Goal: Check status: Check status

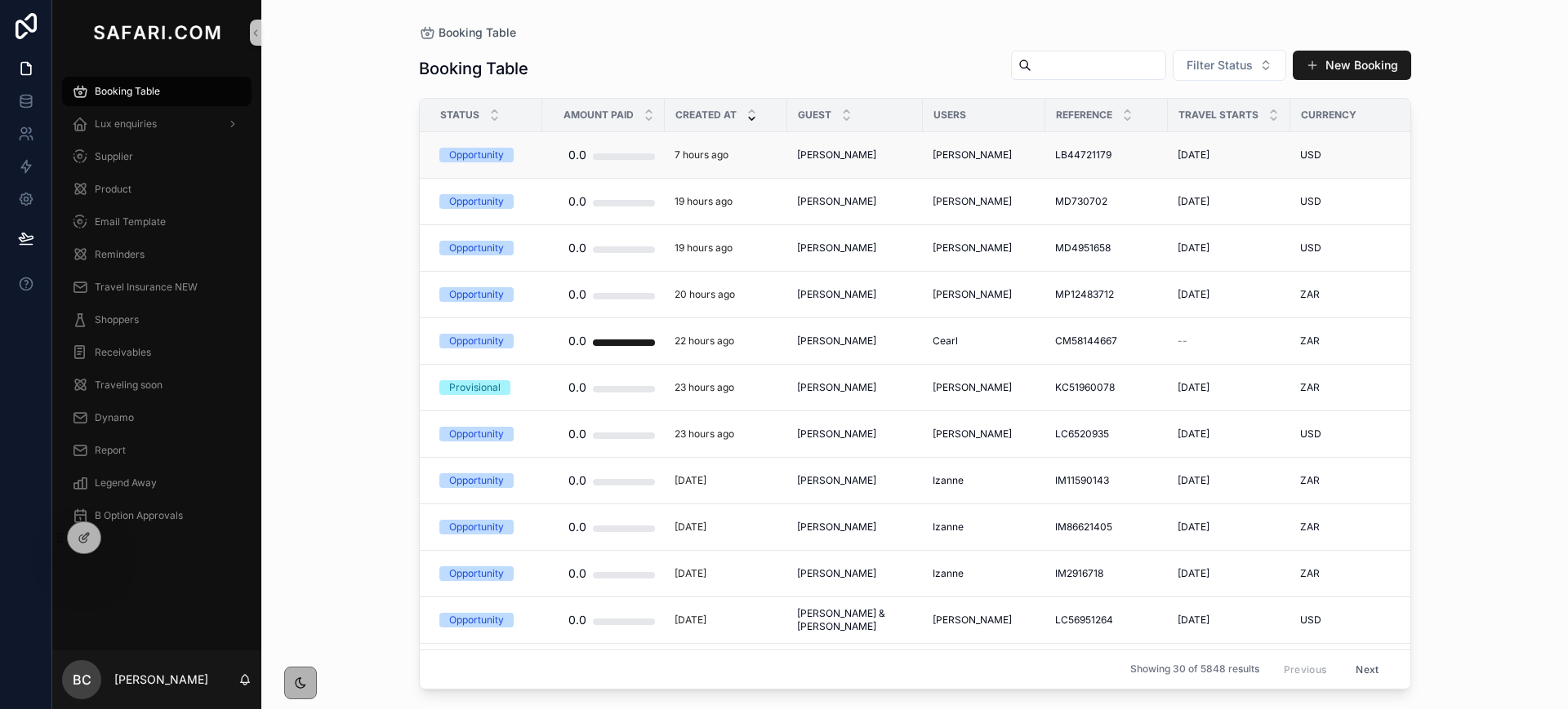
click at [848, 153] on span "[PERSON_NAME]" at bounding box center [836, 154] width 79 height 13
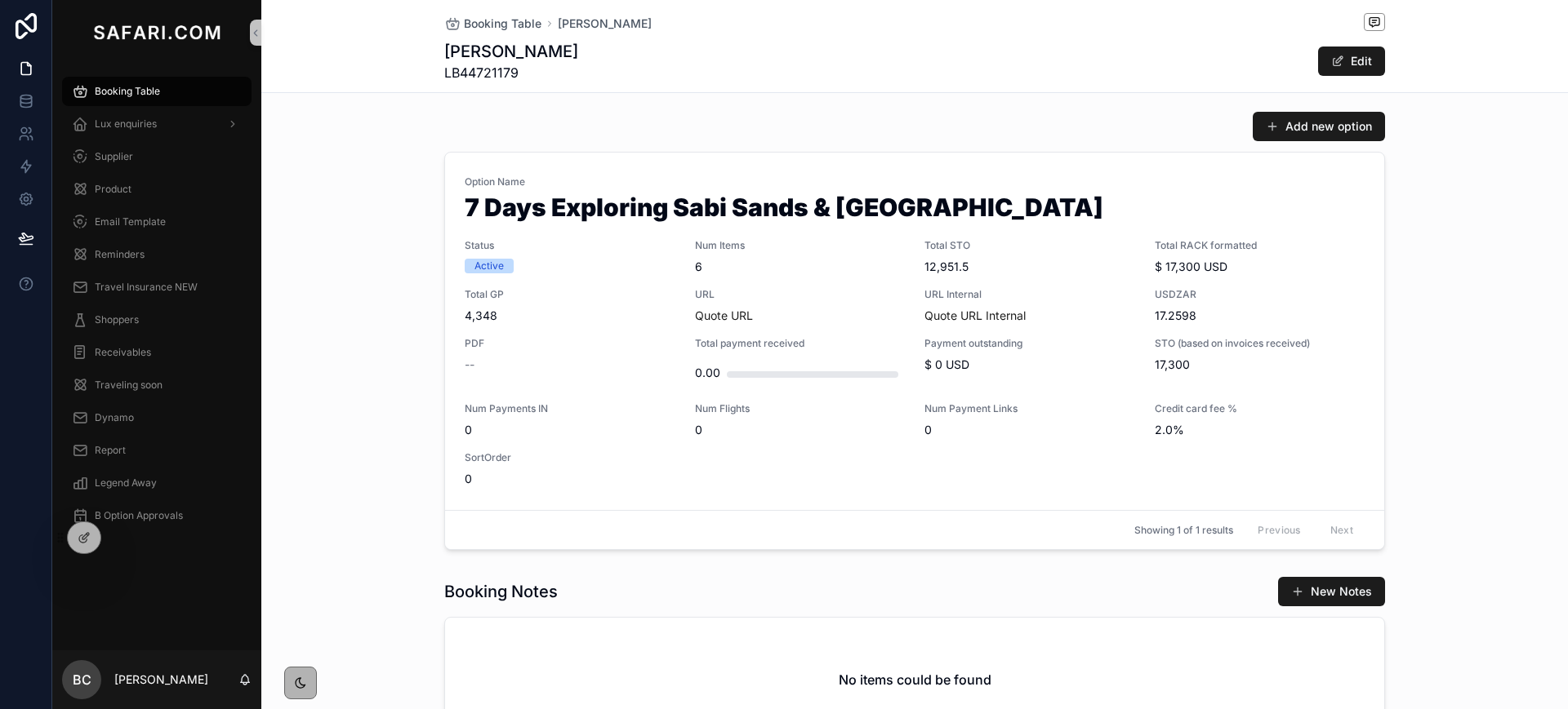
scroll to position [743, 0]
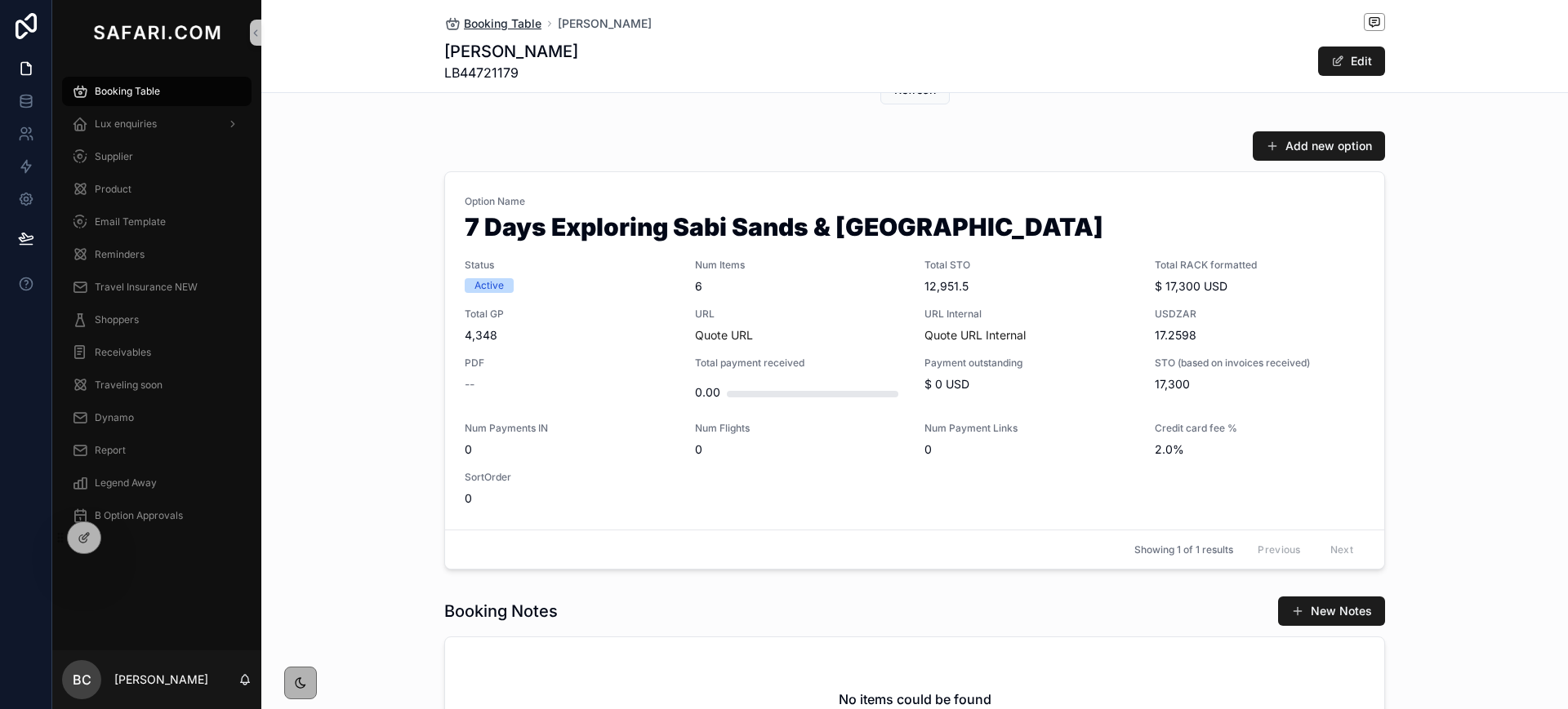
click at [449, 20] on icon "scrollable content" at bounding box center [452, 23] width 16 height 16
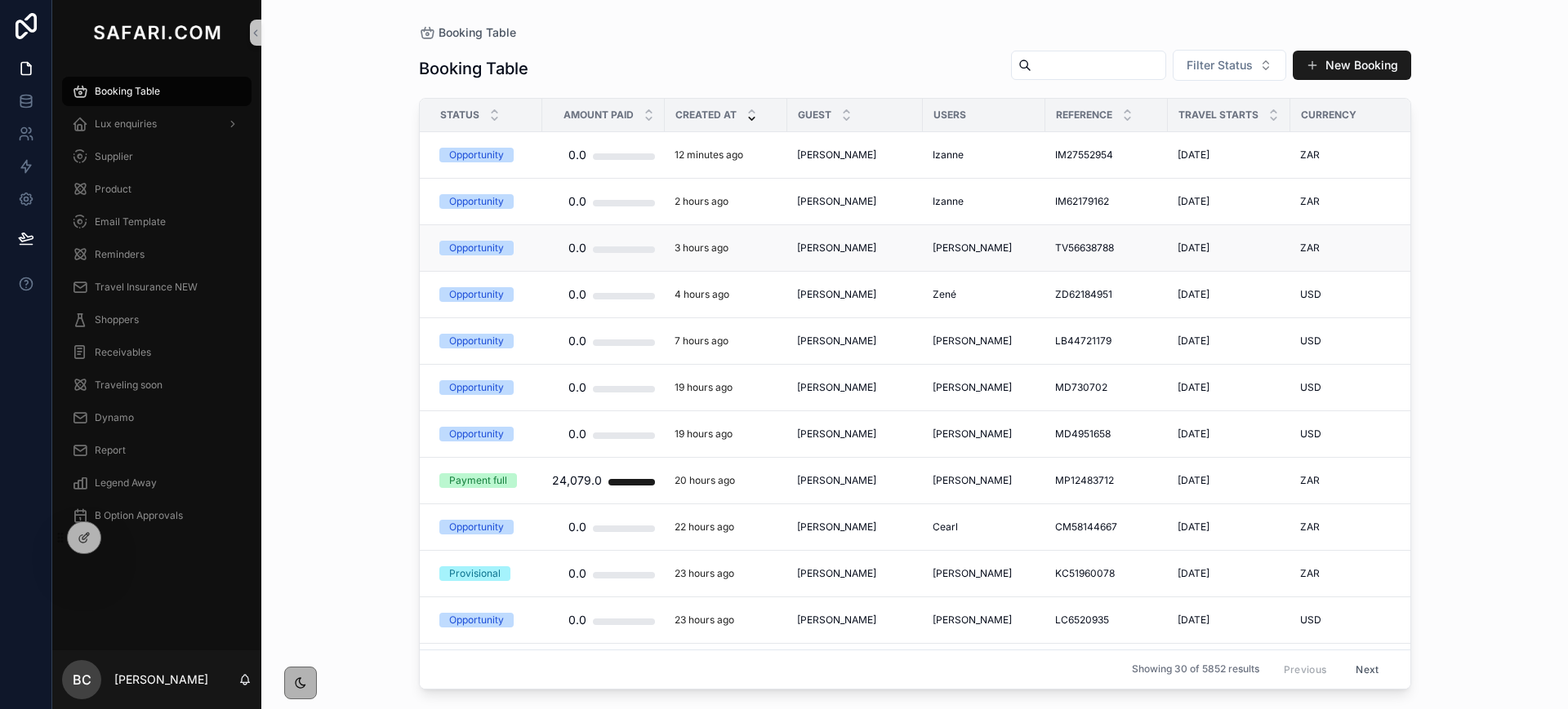
click at [877, 244] on span "[PERSON_NAME]" at bounding box center [836, 248] width 79 height 13
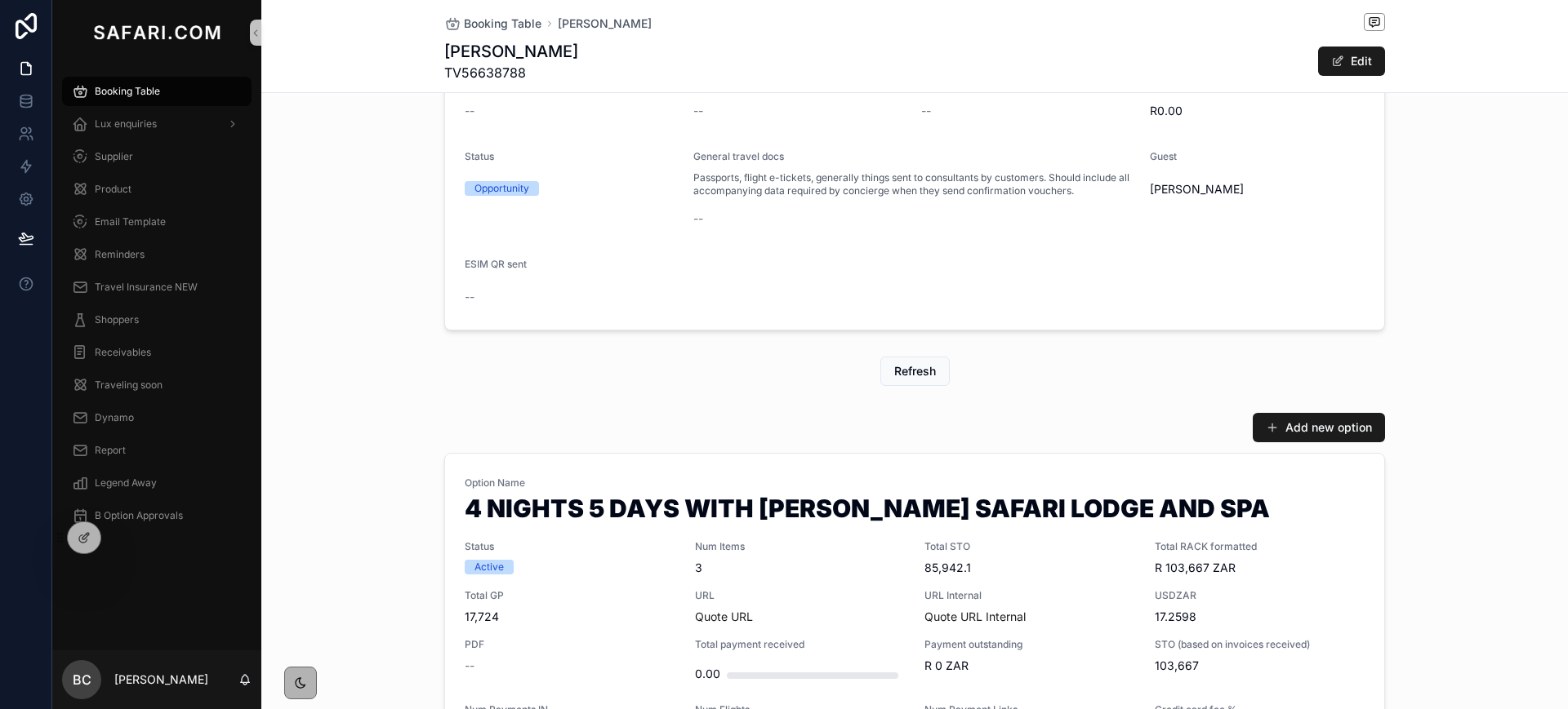
scroll to position [457, 0]
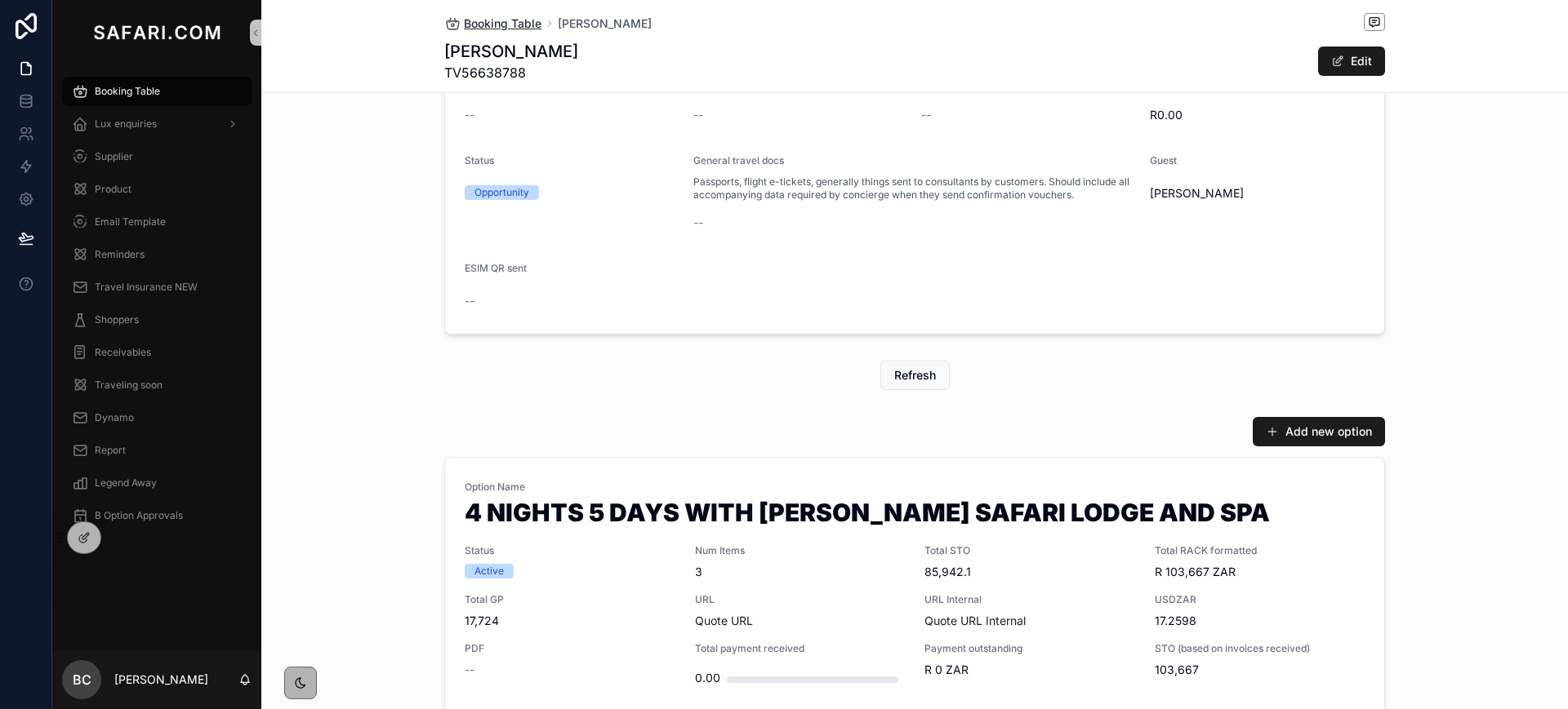
click at [466, 26] on span "Booking Table" at bounding box center [502, 23] width 78 height 16
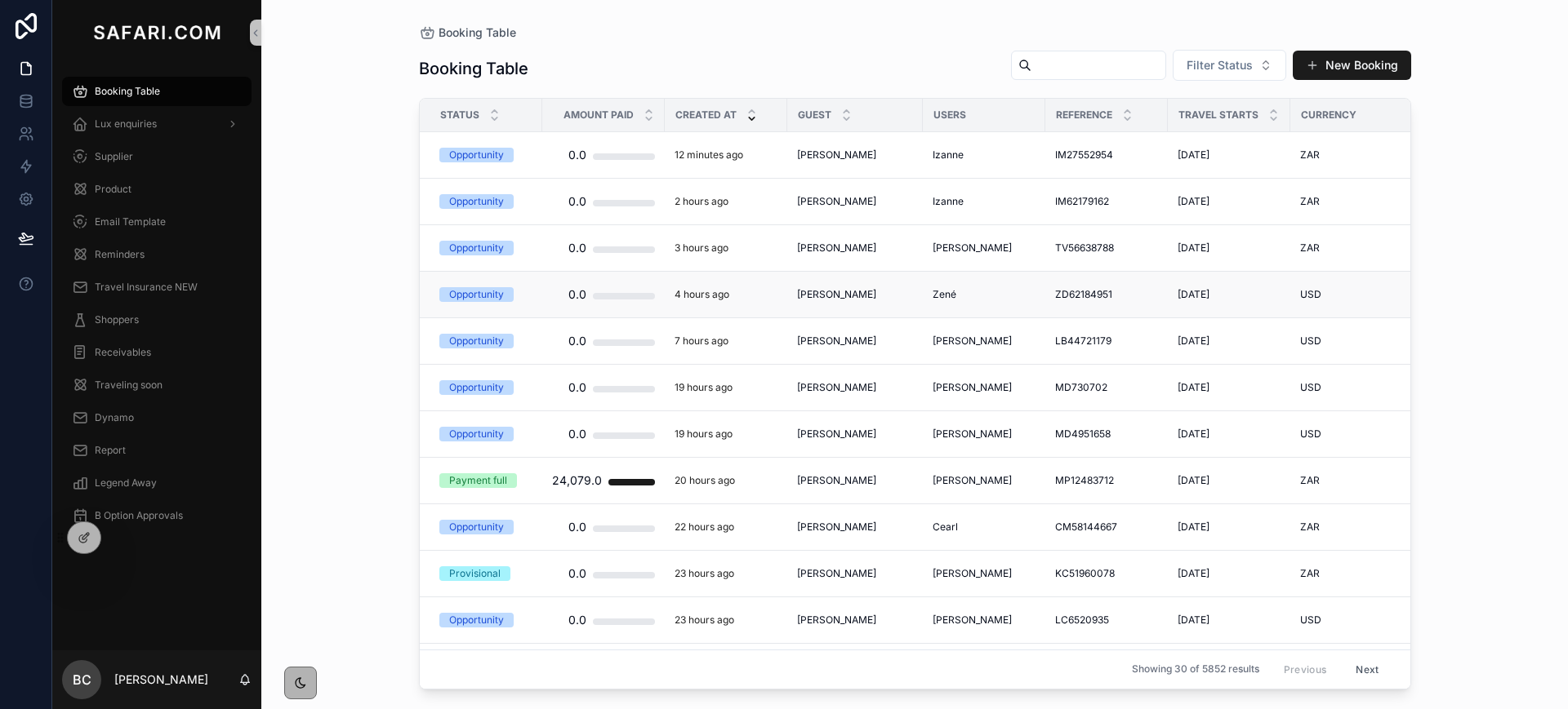
click at [868, 284] on td "[PERSON_NAME] [PERSON_NAME]" at bounding box center [854, 295] width 136 height 47
click at [861, 290] on span "[PERSON_NAME]" at bounding box center [836, 294] width 79 height 13
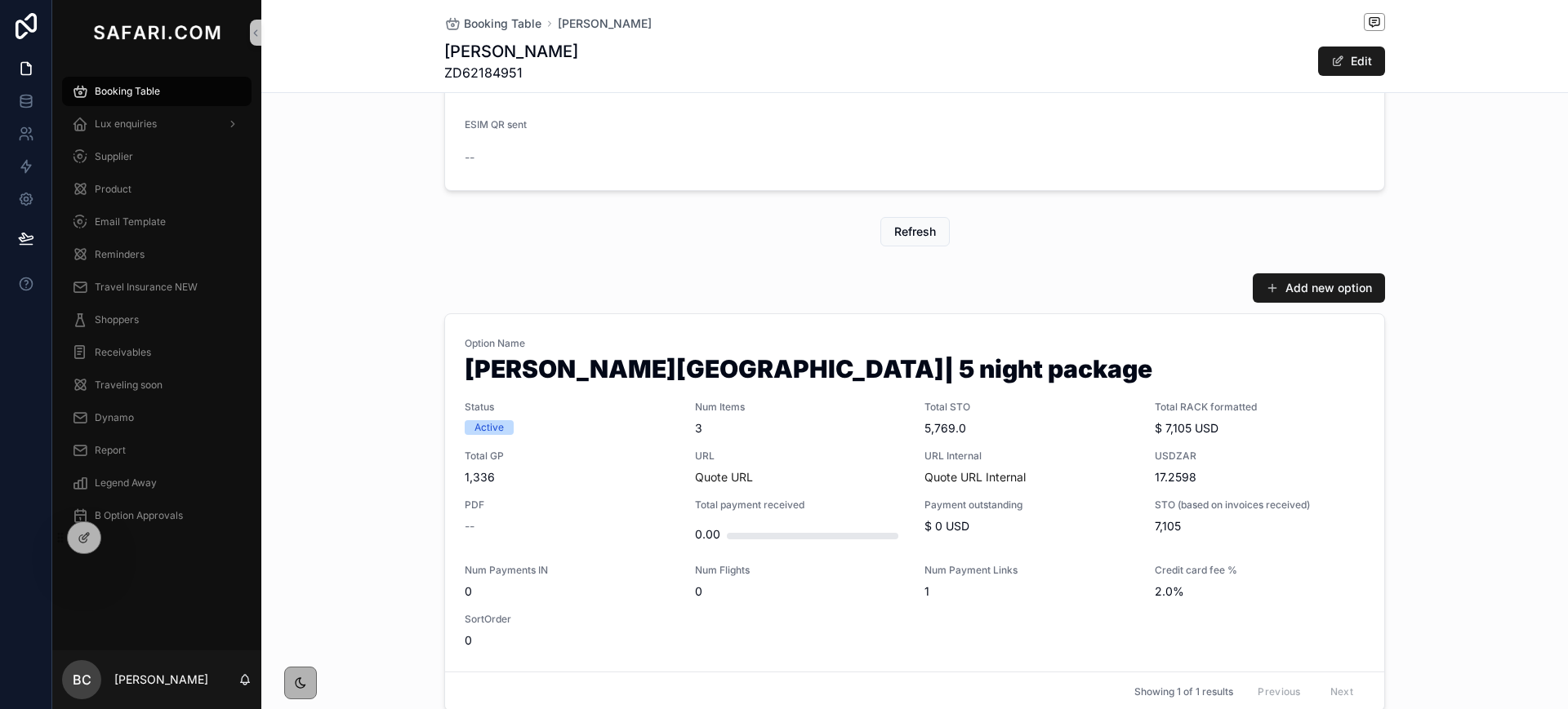
scroll to position [687, 0]
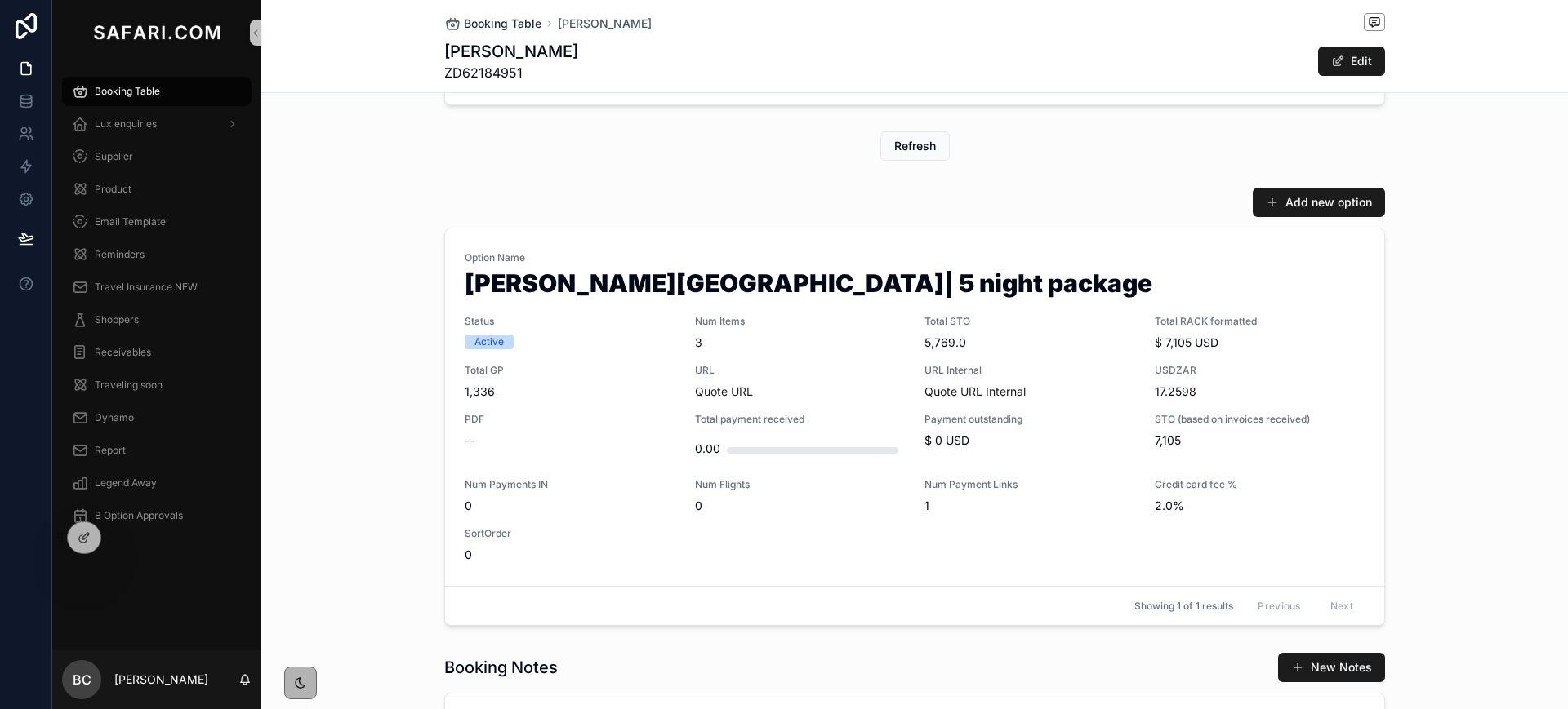
click at [464, 26] on span "Booking Table" at bounding box center [502, 23] width 78 height 16
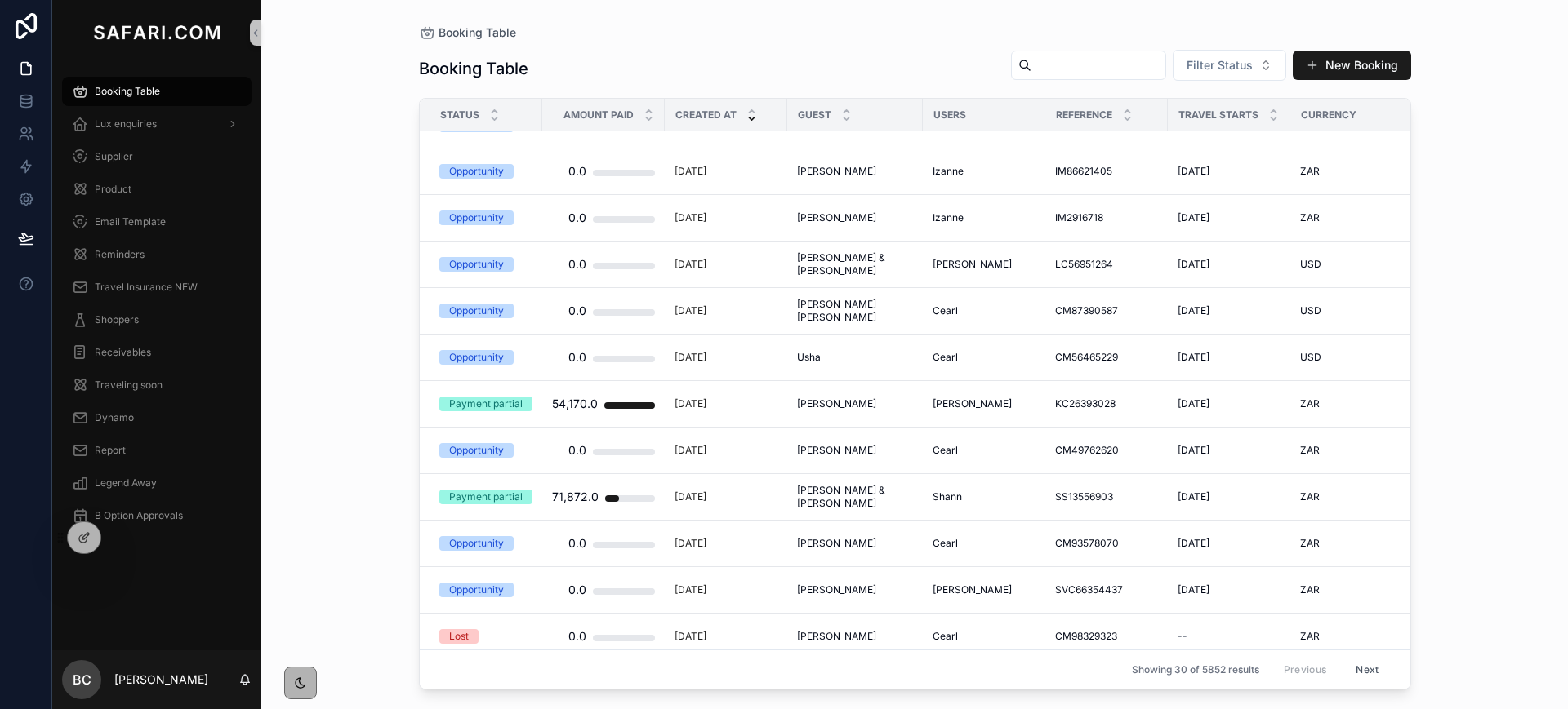
scroll to position [543, 0]
